Goal: Find specific page/section: Find specific page/section

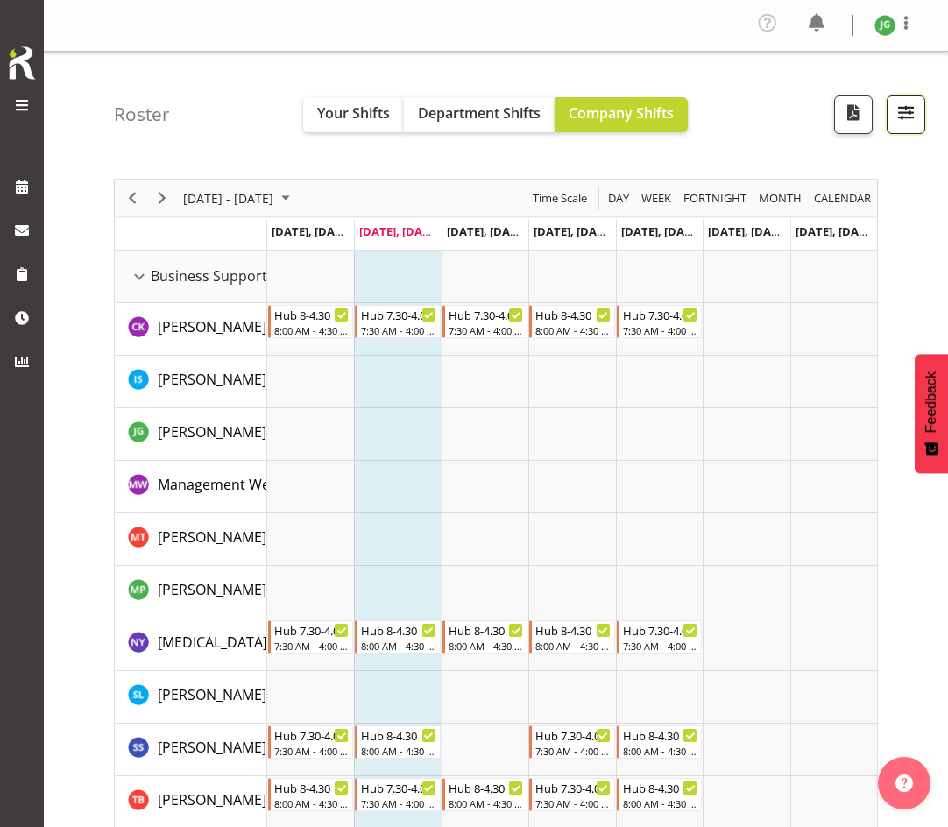
click at [904, 115] on span "button" at bounding box center [905, 112] width 23 height 23
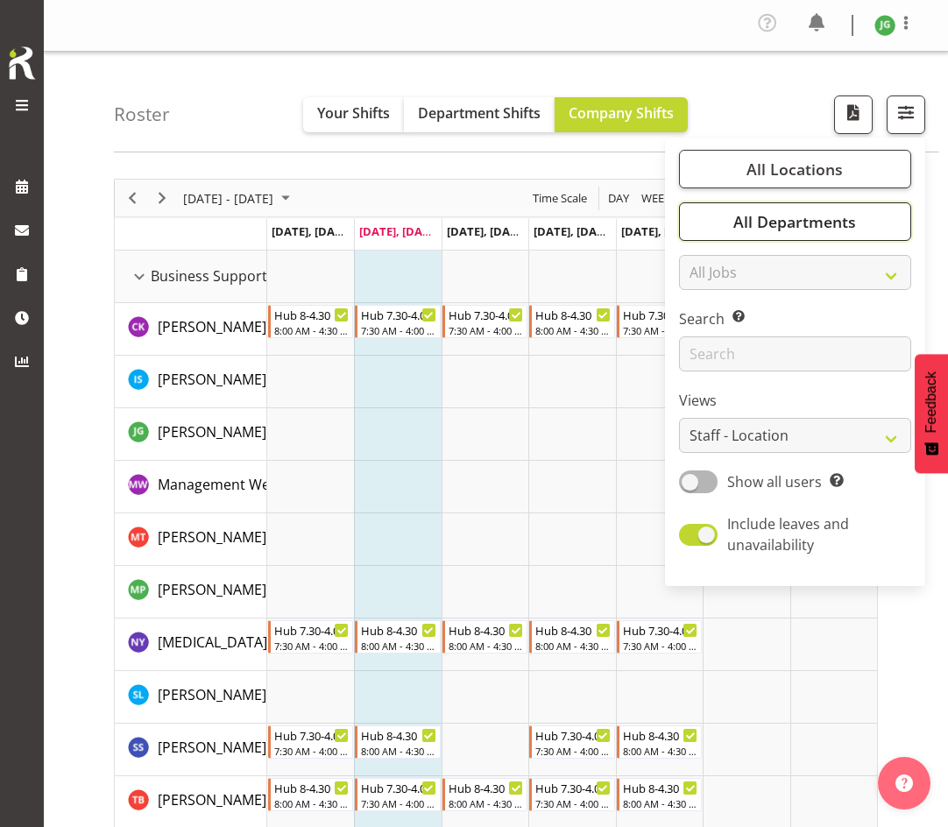
click at [809, 224] on span "All Departments" at bounding box center [794, 221] width 123 height 21
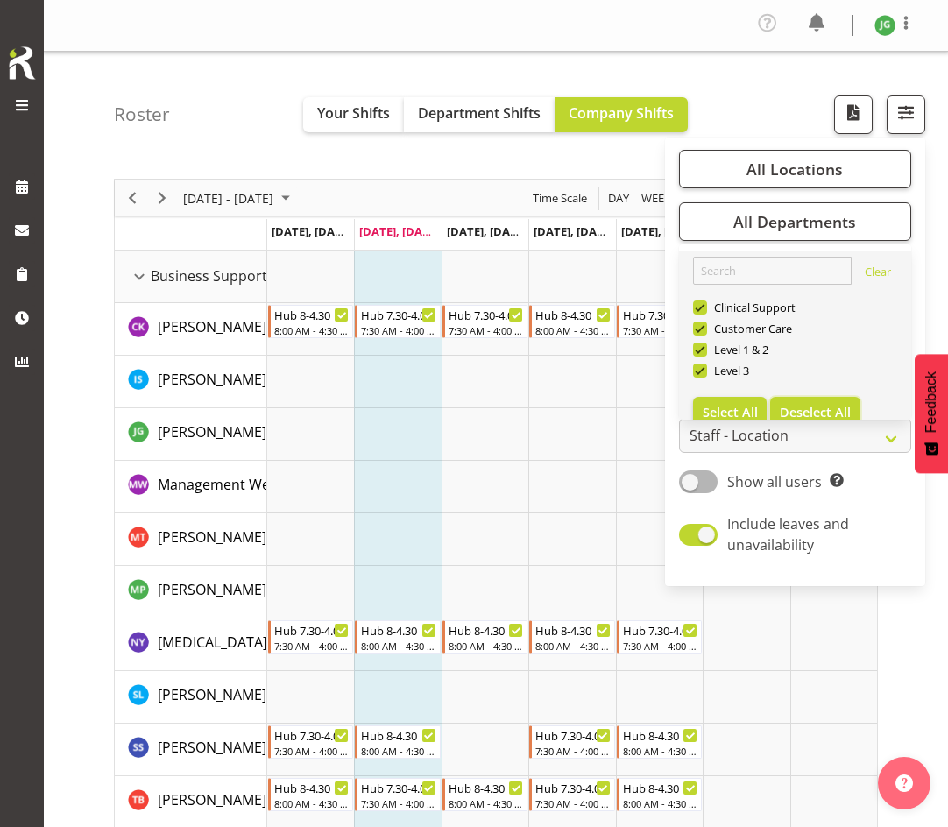
click at [830, 399] on button "Deselect All" at bounding box center [815, 413] width 90 height 32
checkbox input "false"
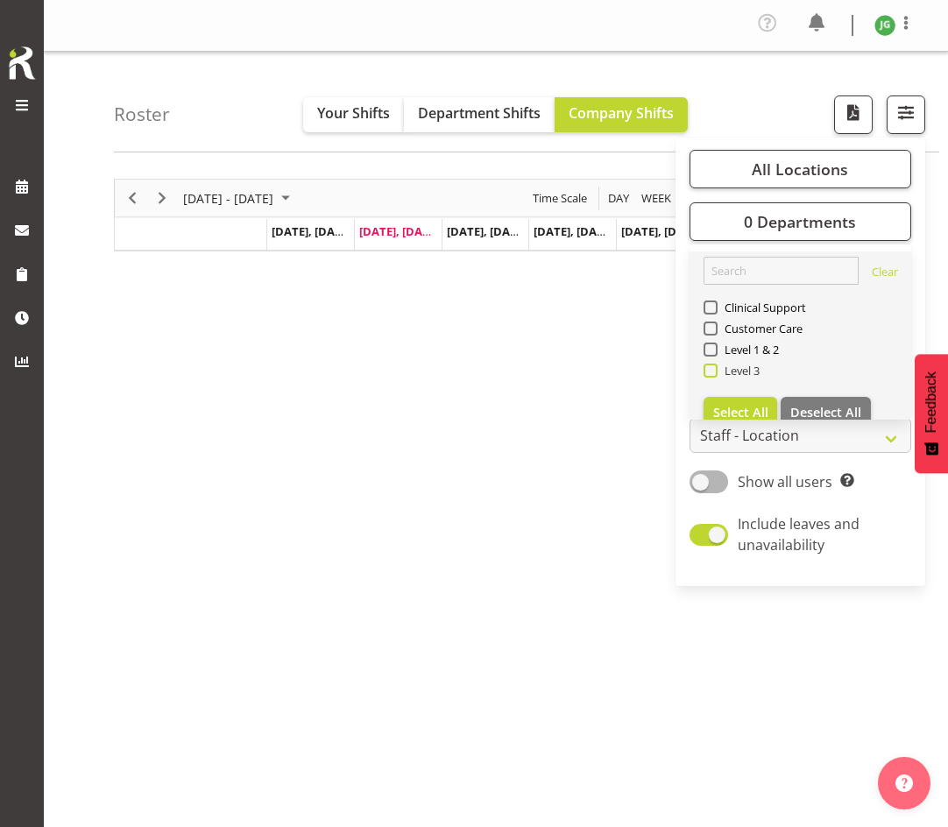
click at [708, 367] on span at bounding box center [710, 370] width 14 height 14
click at [708, 367] on input "Level 3" at bounding box center [708, 370] width 11 height 11
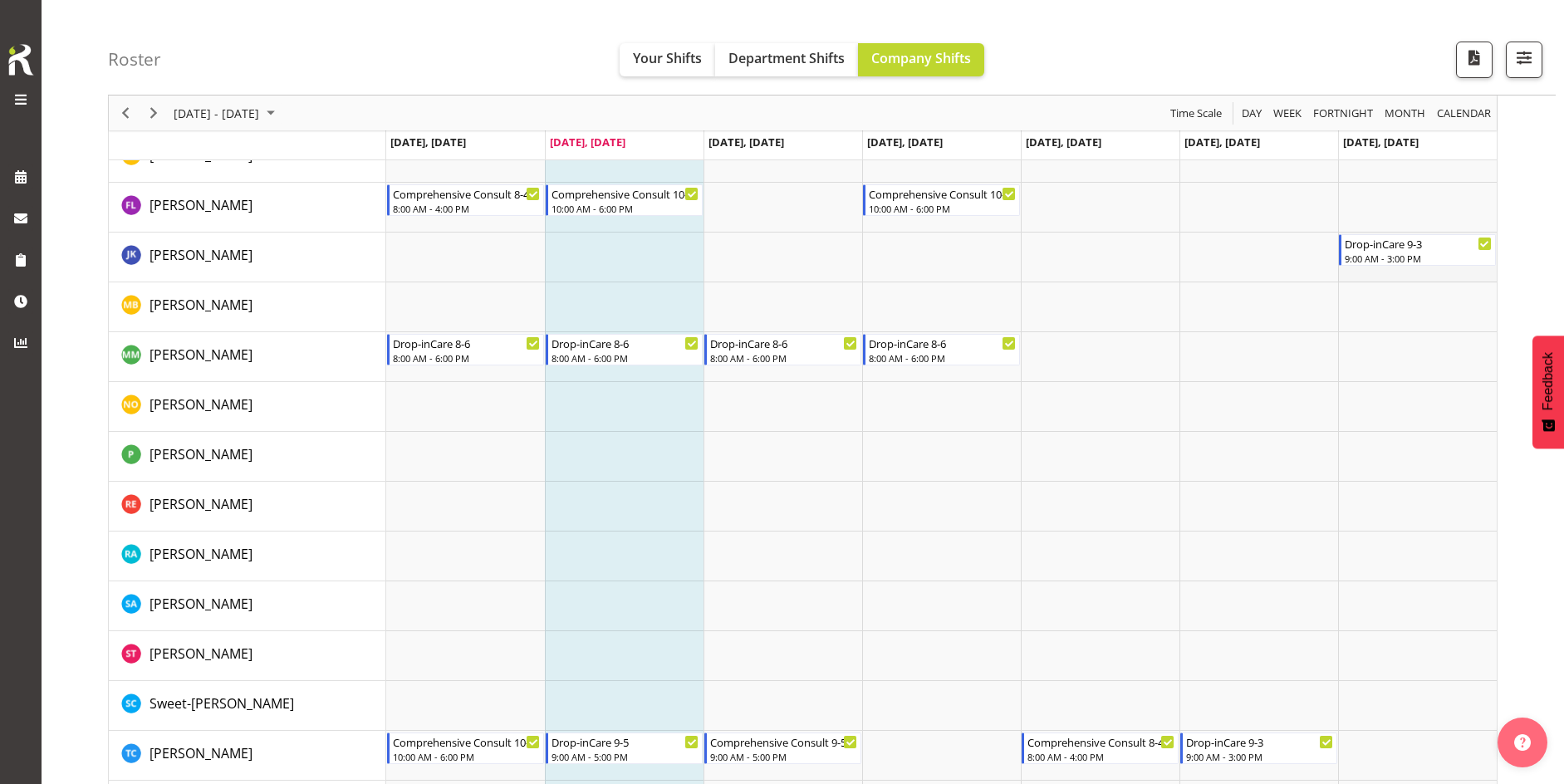
scroll to position [2057, 0]
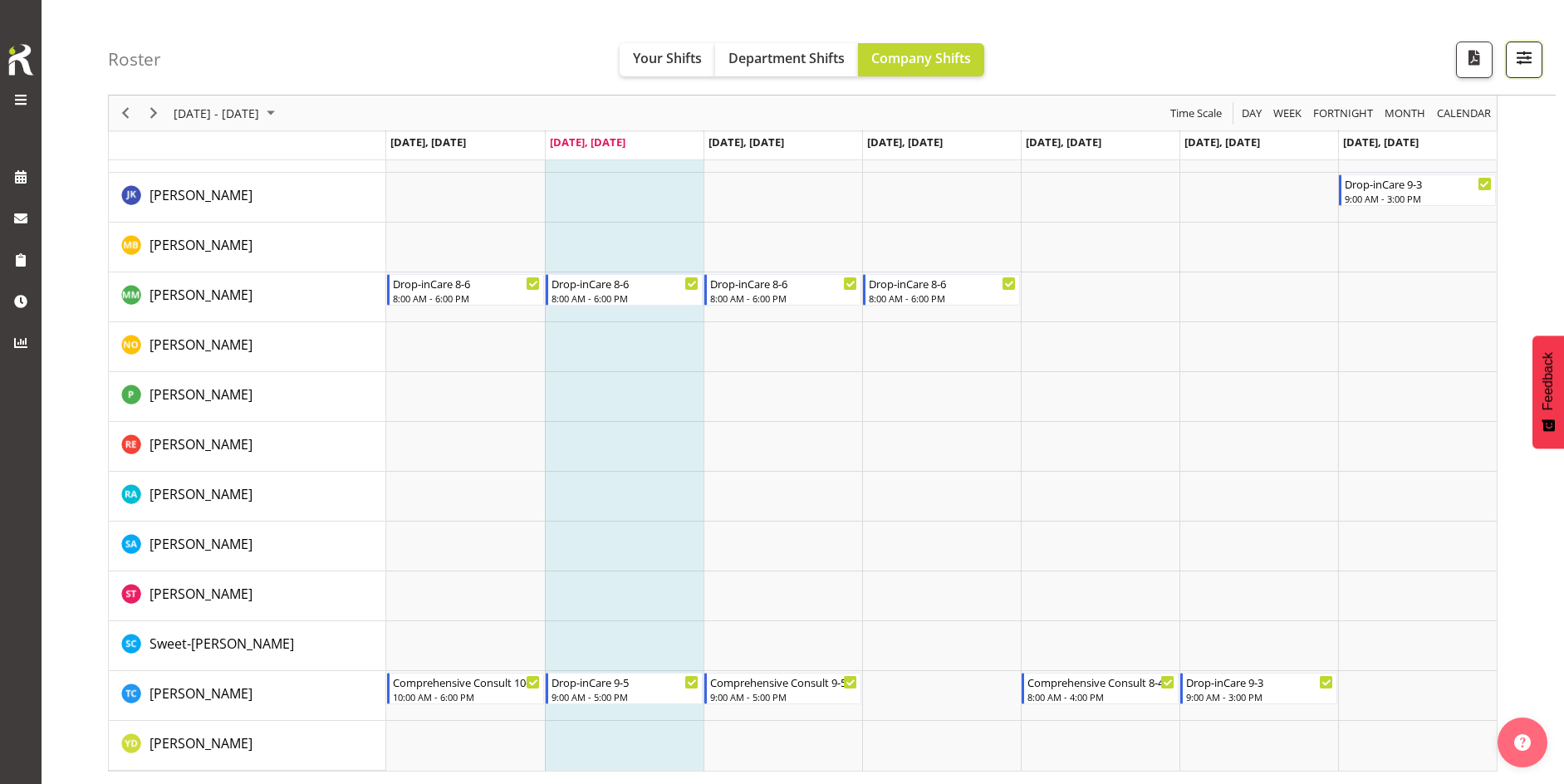
click at [898, 53] on span "button" at bounding box center [1524, 57] width 22 height 22
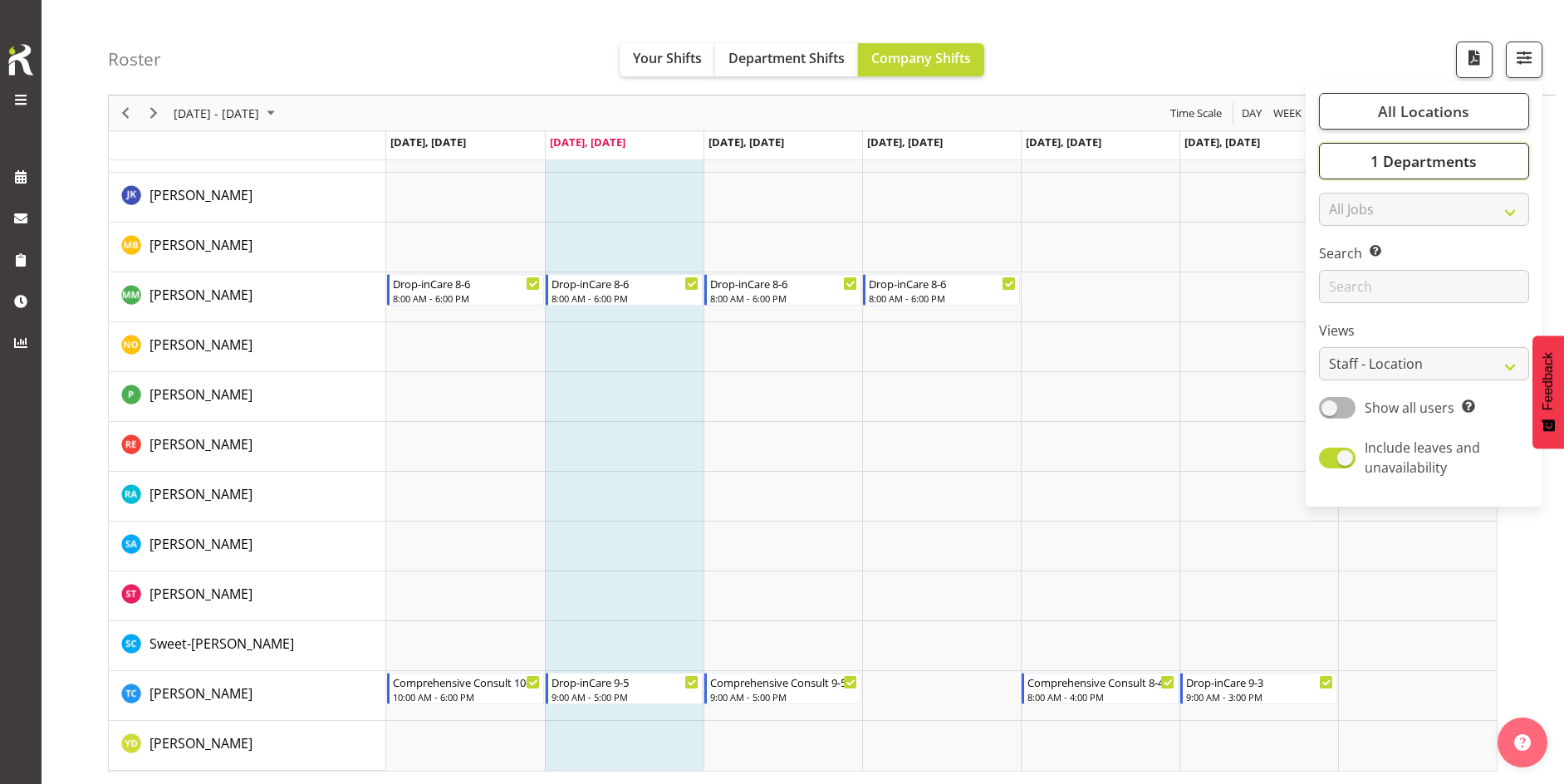
click at [898, 171] on span "1 Departments" at bounding box center [1424, 160] width 106 height 20
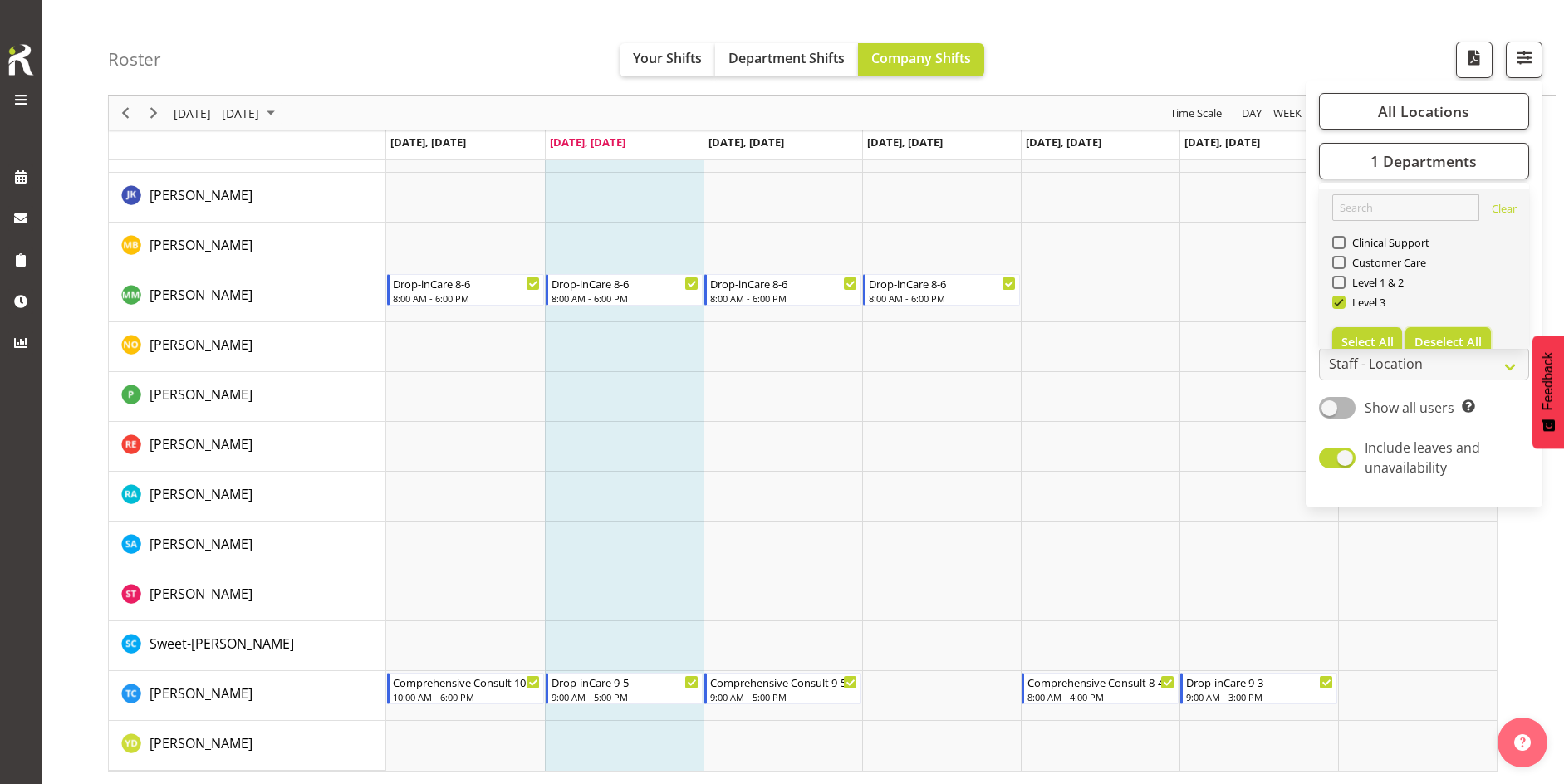
click at [898, 333] on button "Deselect All" at bounding box center [1448, 342] width 85 height 30
checkbox input "false"
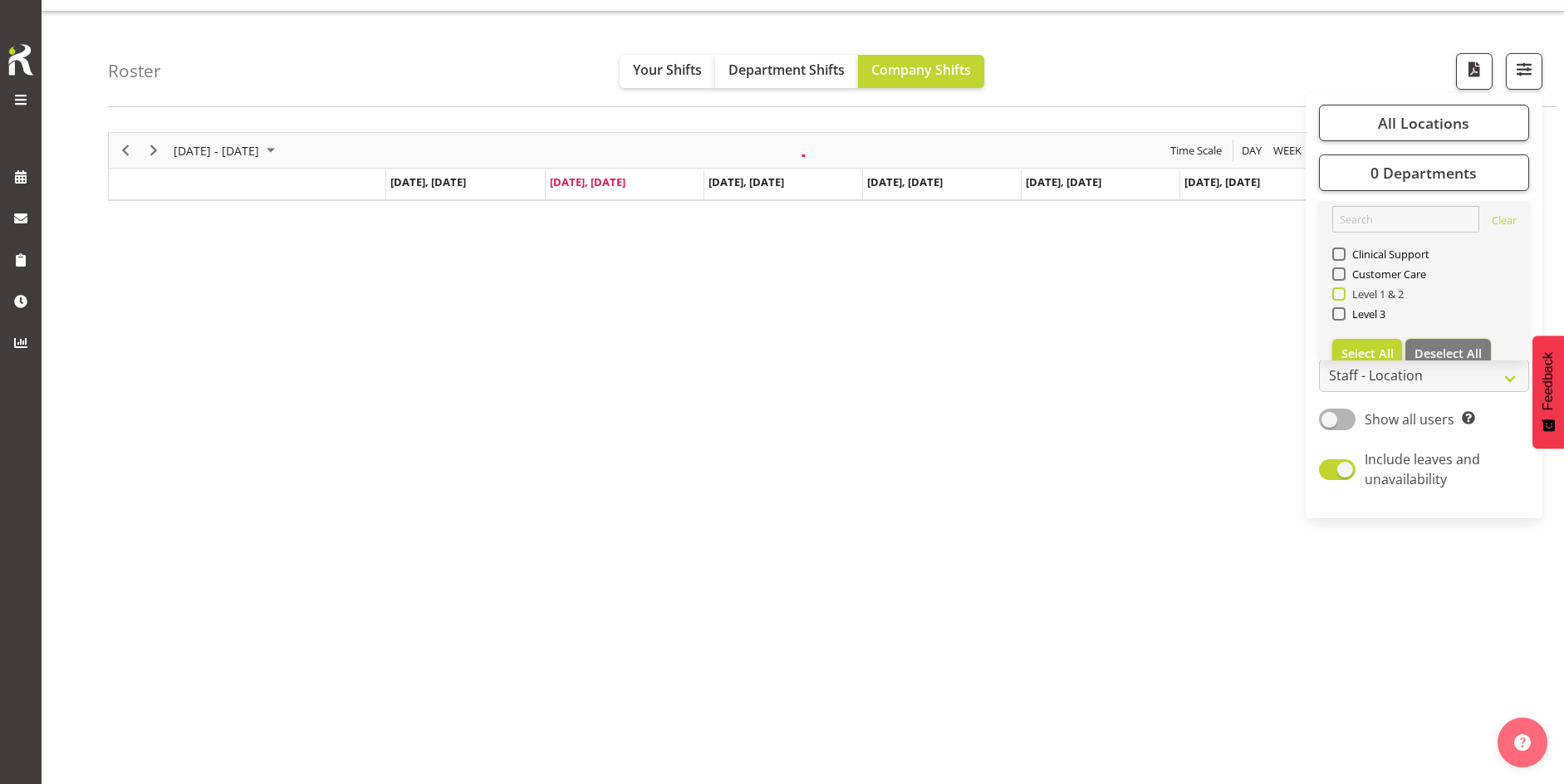
scroll to position [37, 0]
click at [898, 271] on span at bounding box center [1339, 274] width 13 height 13
click at [898, 271] on input "Customer Care" at bounding box center [1337, 274] width 10 height 10
checkbox input "true"
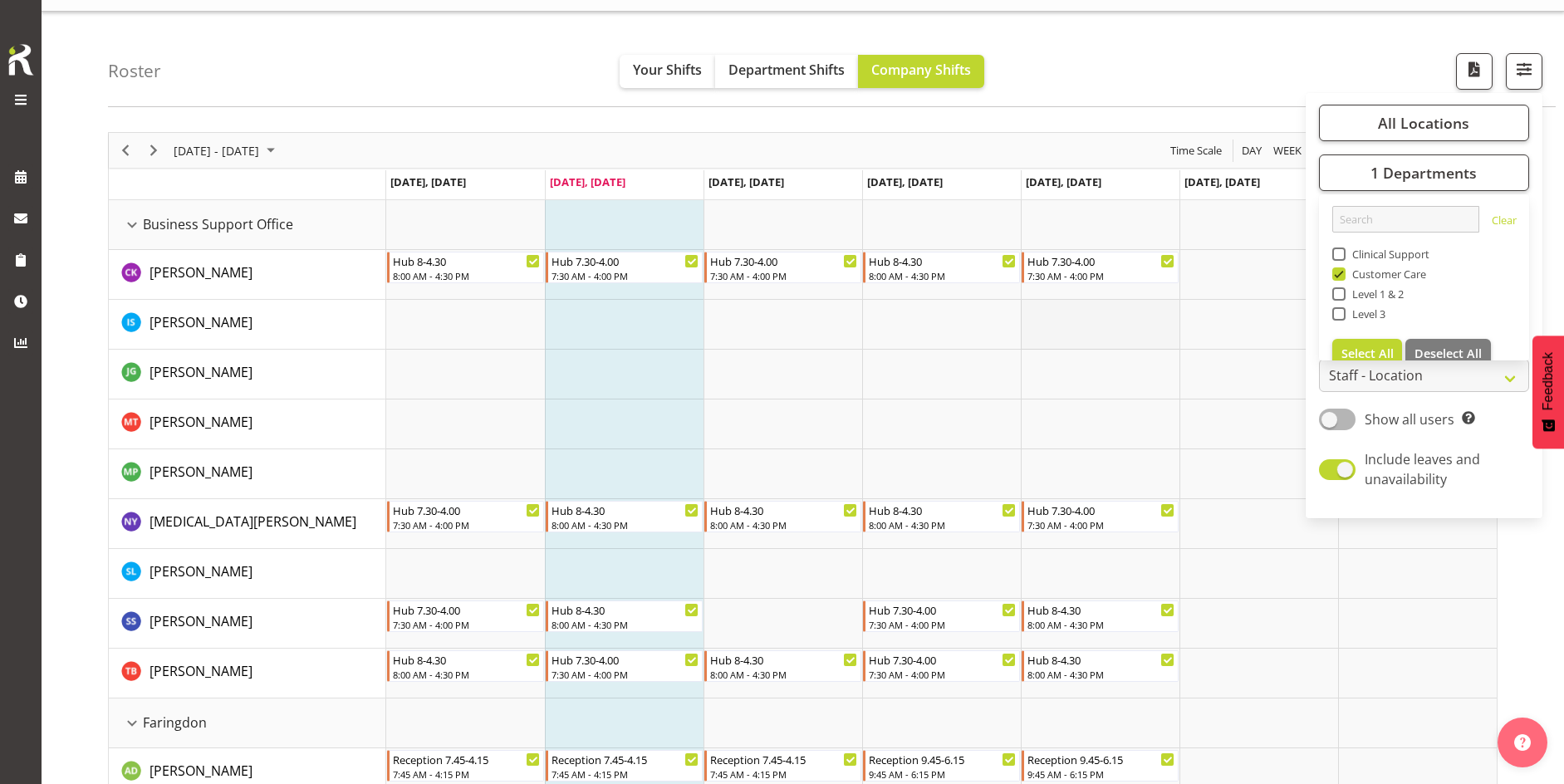
click at [898, 334] on td "Timeline Week of September 9, 2025" at bounding box center [1099, 324] width 158 height 50
